Goal: Complete application form

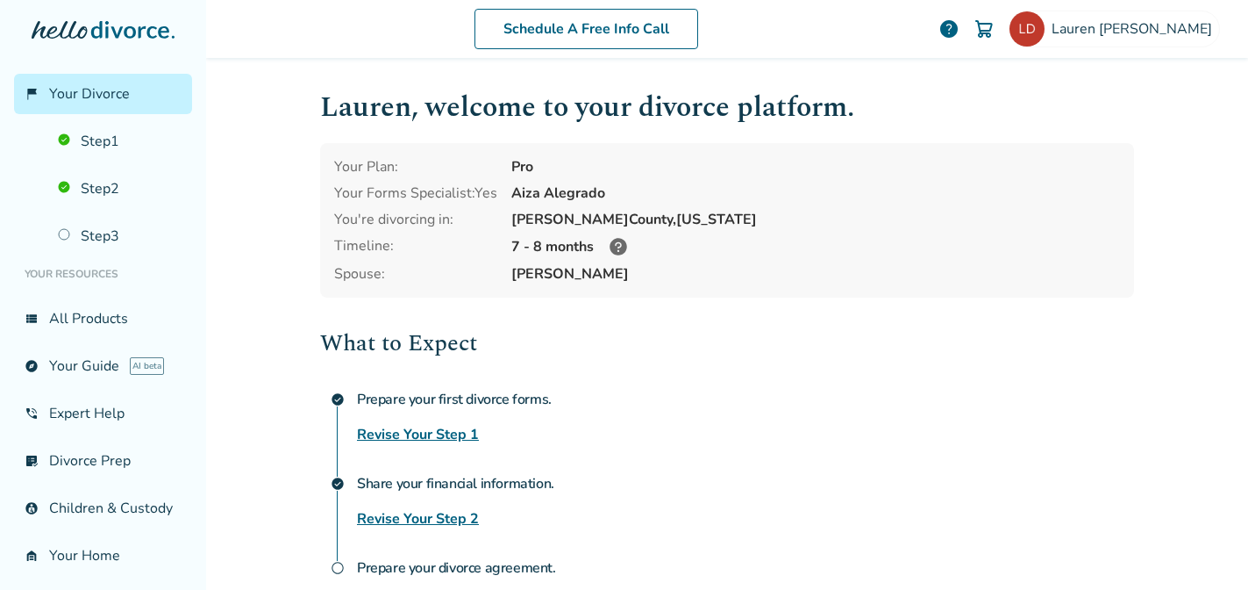
click at [623, 247] on icon at bounding box center [619, 247] width 18 height 18
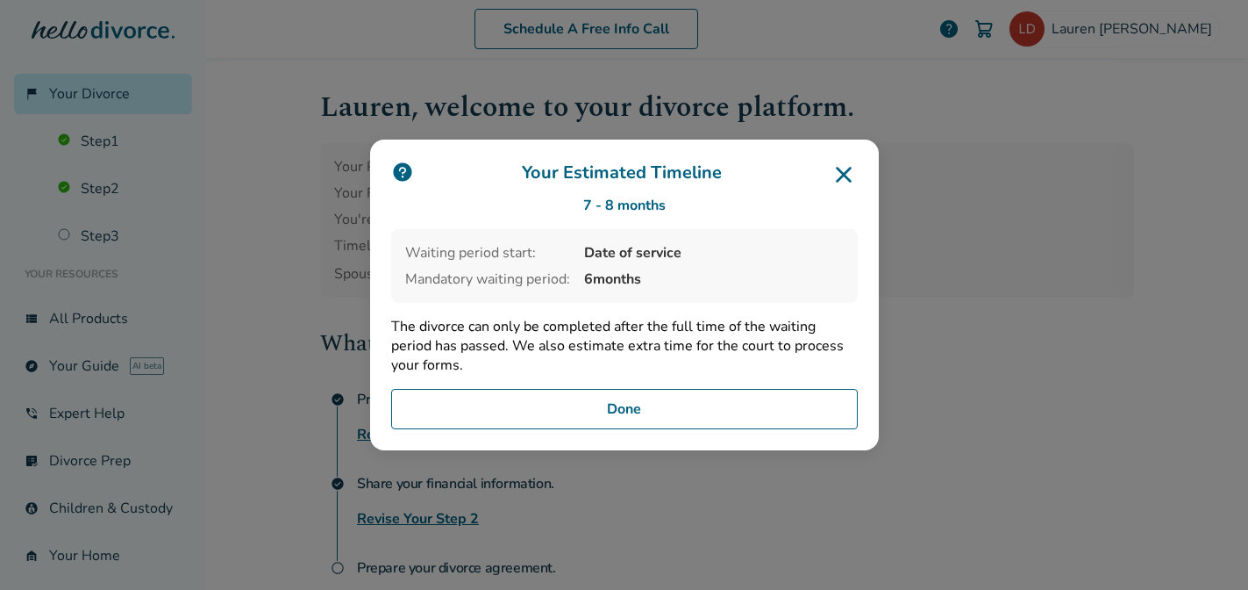
click at [661, 412] on button "Done" at bounding box center [624, 409] width 467 height 40
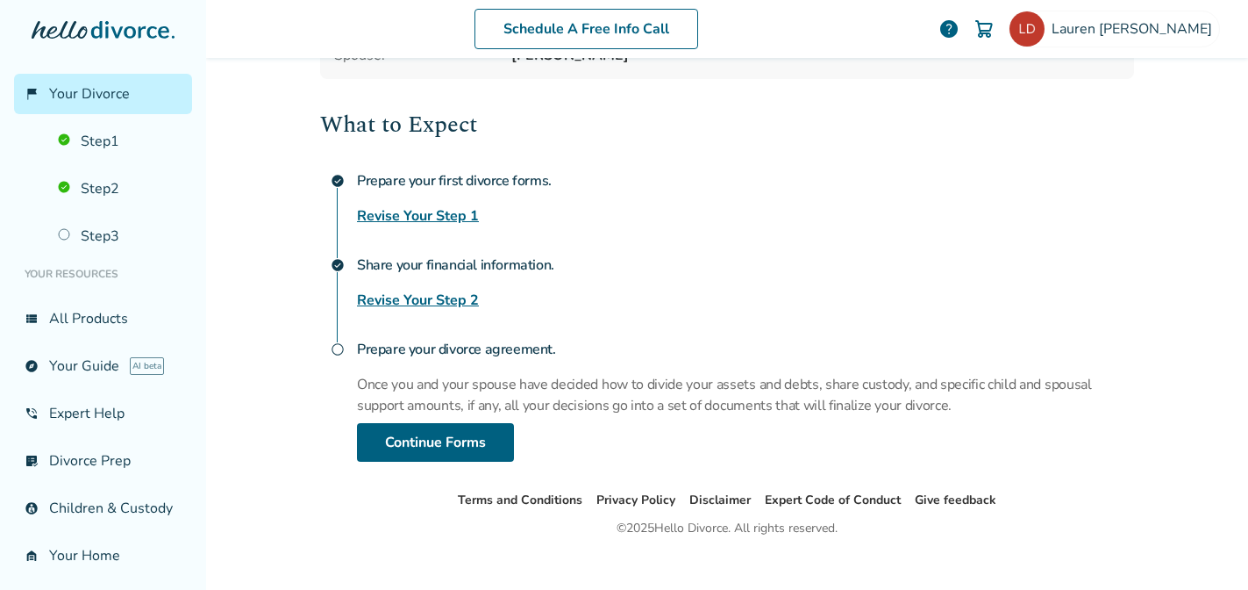
scroll to position [231, 0]
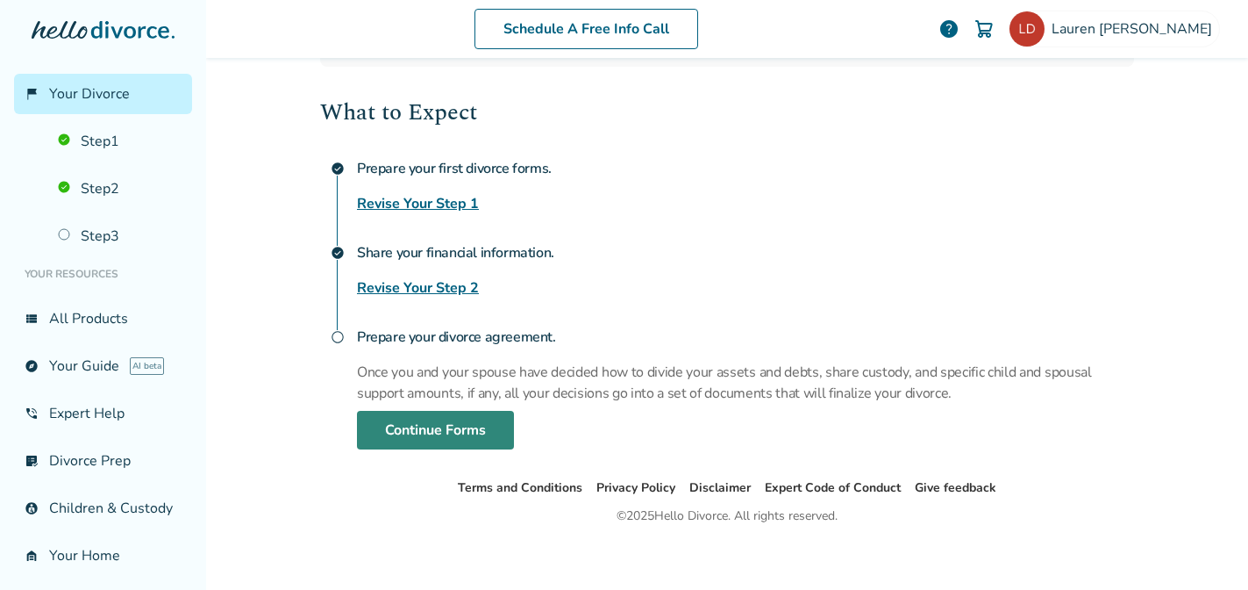
click at [484, 411] on link "Continue Forms" at bounding box center [435, 430] width 157 height 39
